Goal: Task Accomplishment & Management: Use online tool/utility

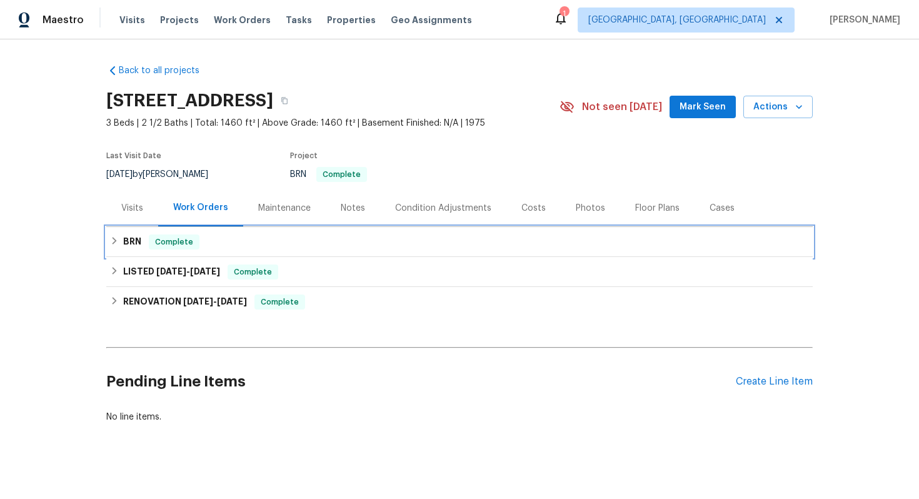
click at [393, 243] on div "BRN Complete" at bounding box center [459, 241] width 699 height 15
click at [236, 233] on div "BRN Complete" at bounding box center [459, 242] width 707 height 30
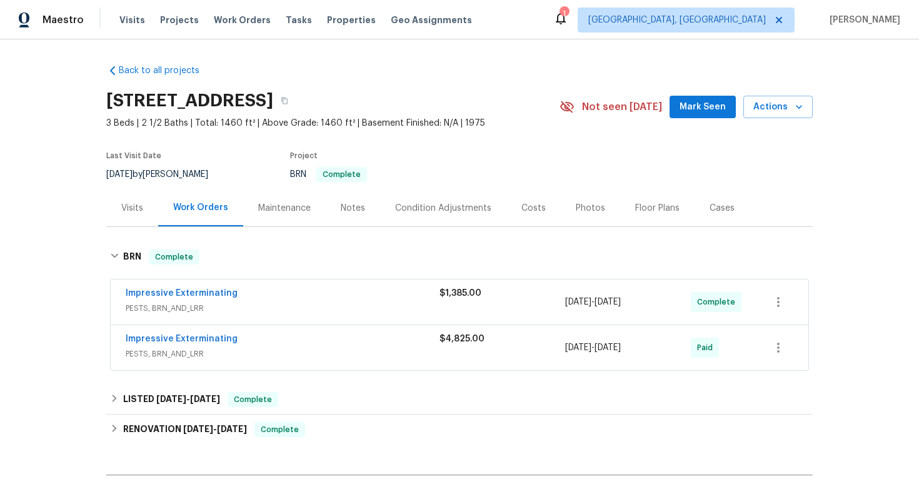
click at [206, 288] on span "Impressive Exterminating" at bounding box center [182, 293] width 112 height 13
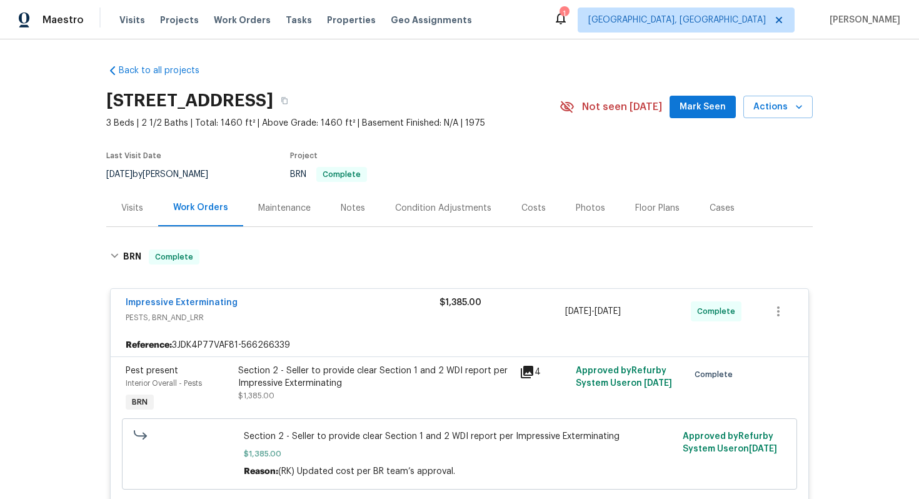
scroll to position [184, 0]
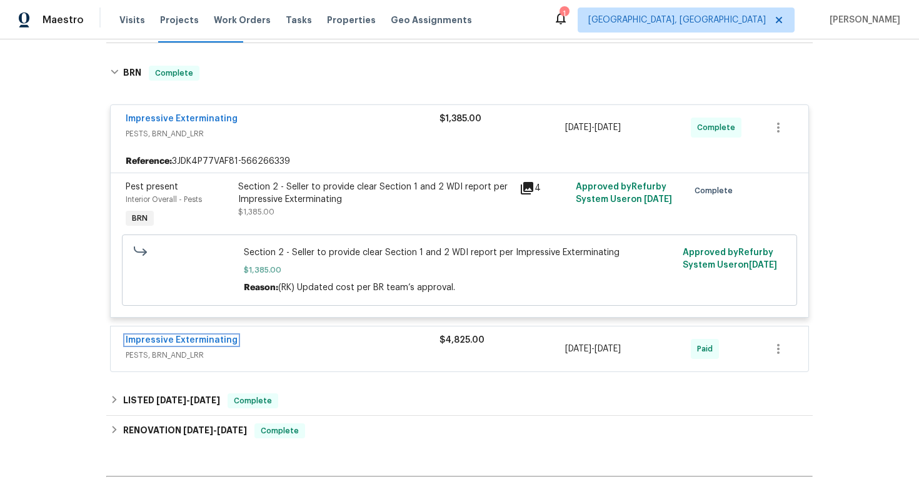
click at [208, 343] on link "Impressive Exterminating" at bounding box center [182, 340] width 112 height 9
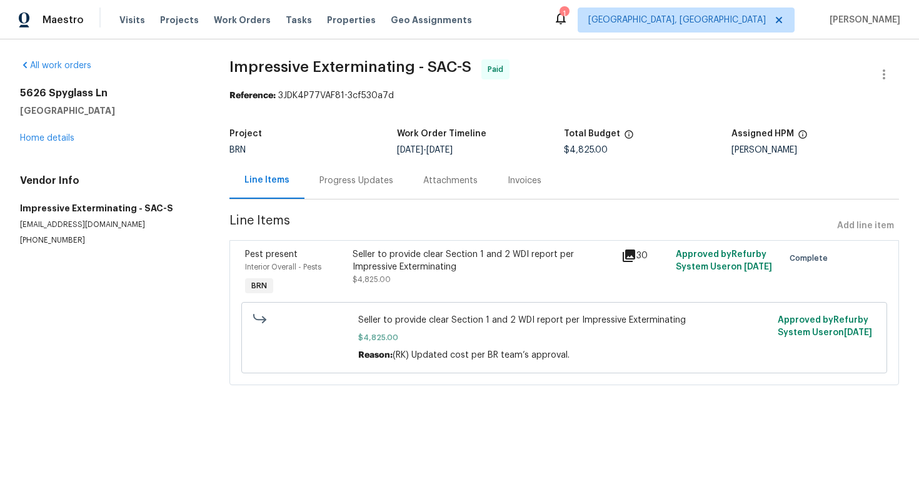
click at [326, 178] on div "Progress Updates" at bounding box center [357, 180] width 74 height 13
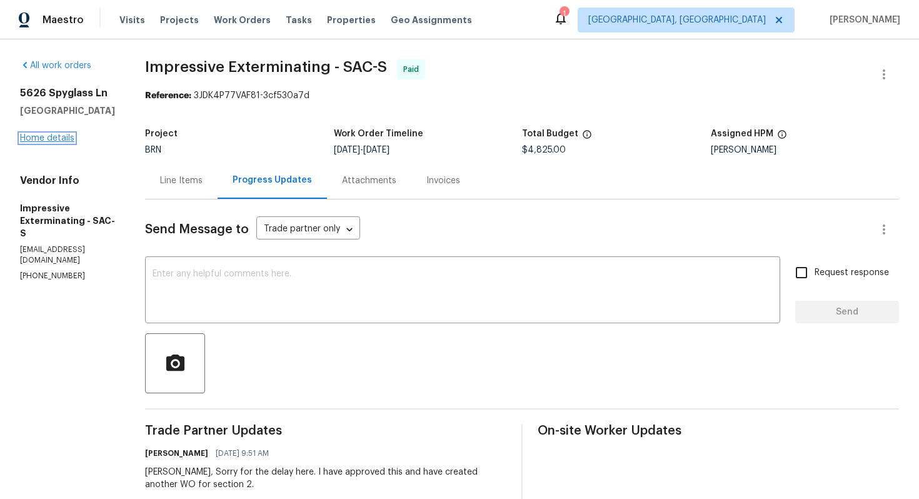
click at [72, 143] on link "Home details" at bounding box center [47, 138] width 54 height 9
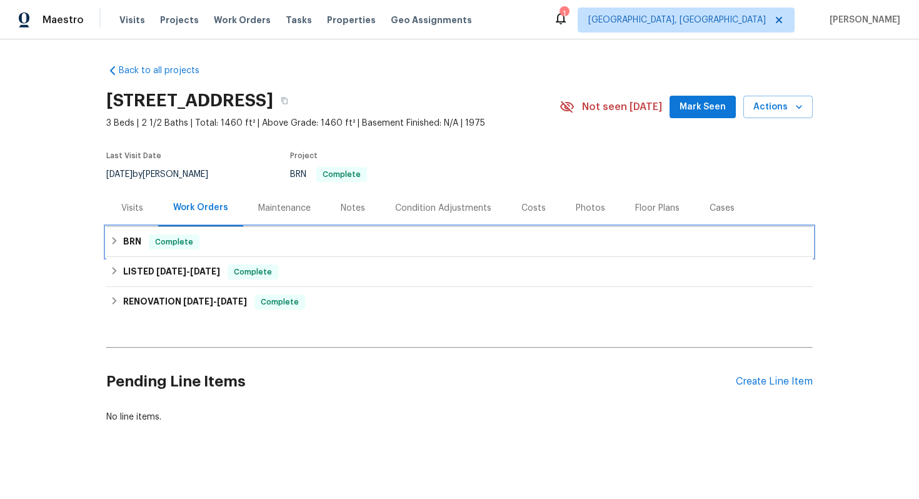
click at [243, 236] on div "BRN Complete" at bounding box center [459, 241] width 699 height 15
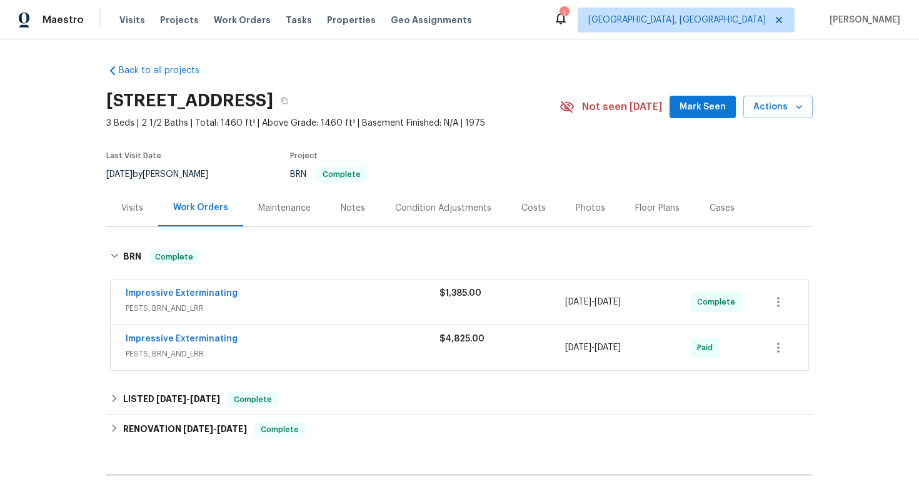
click at [219, 298] on span "Impressive Exterminating" at bounding box center [182, 293] width 112 height 13
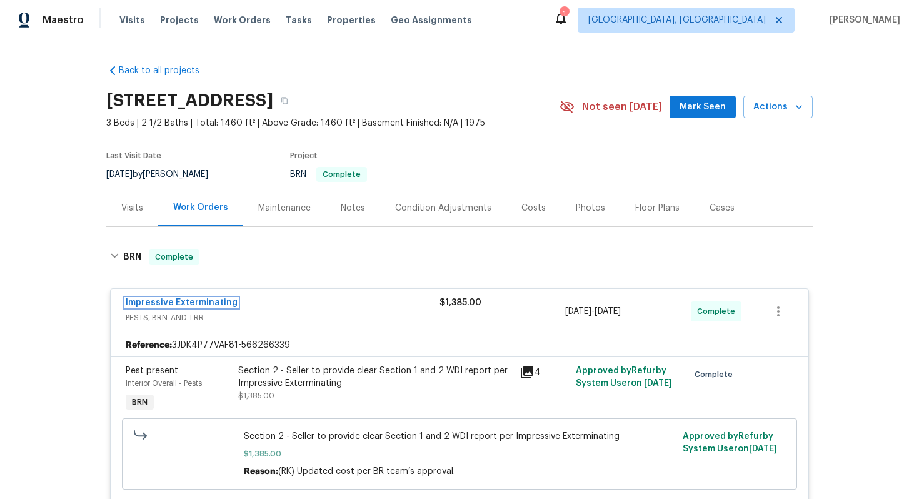
click at [223, 304] on link "Impressive Exterminating" at bounding box center [182, 302] width 112 height 9
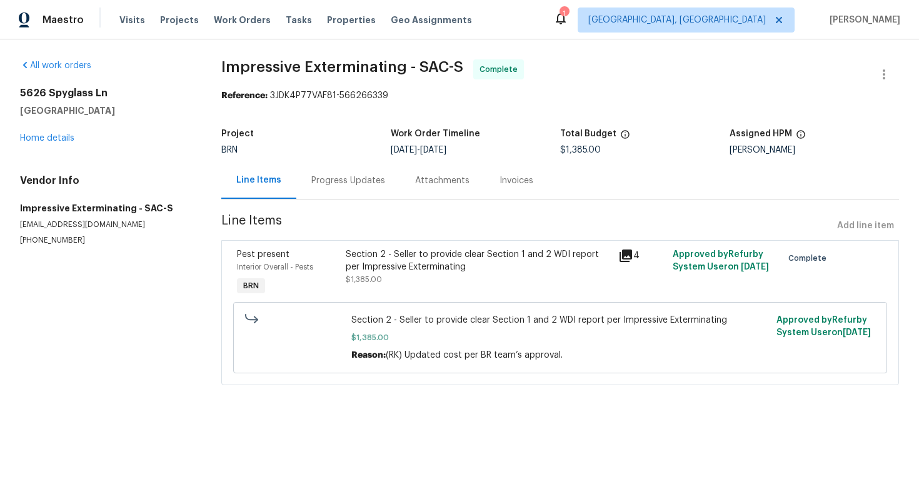
click at [336, 176] on div "Progress Updates" at bounding box center [348, 180] width 74 height 13
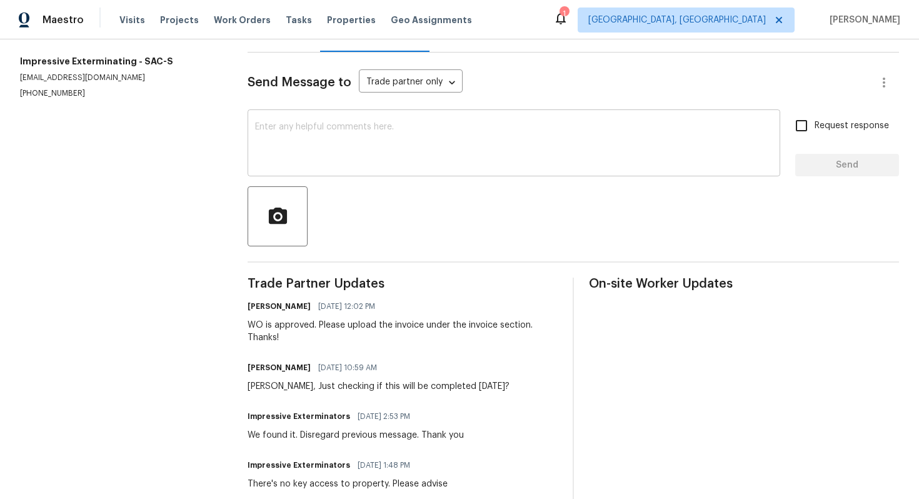
scroll to position [151, 0]
